Goal: Information Seeking & Learning: Find specific fact

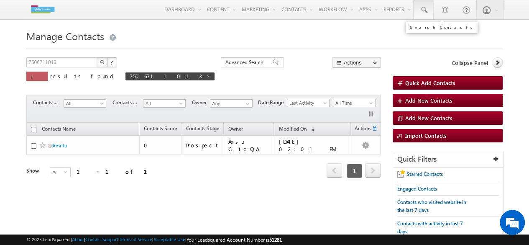
click at [421, 12] on span at bounding box center [423, 10] width 8 height 8
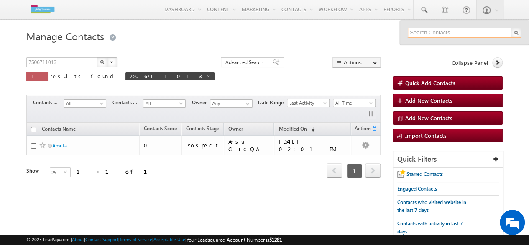
paste input "7651858994"
type input "7651858994"
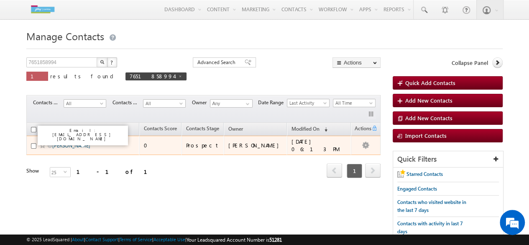
click at [84, 143] on link "[PERSON_NAME]" at bounding box center [71, 145] width 38 height 6
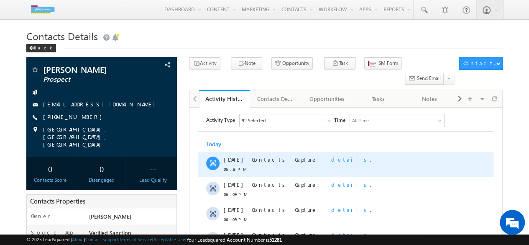
click at [331, 162] on span "details" at bounding box center [350, 159] width 38 height 7
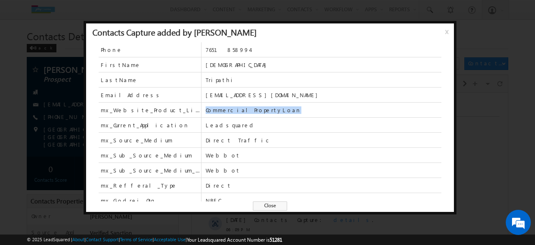
drag, startPoint x: 205, startPoint y: 108, endPoint x: 303, endPoint y: 107, distance: 97.4
click at [303, 107] on span "CommercialPropertyLoan" at bounding box center [324, 110] width 236 height 8
